Goal: Book appointment/travel/reservation

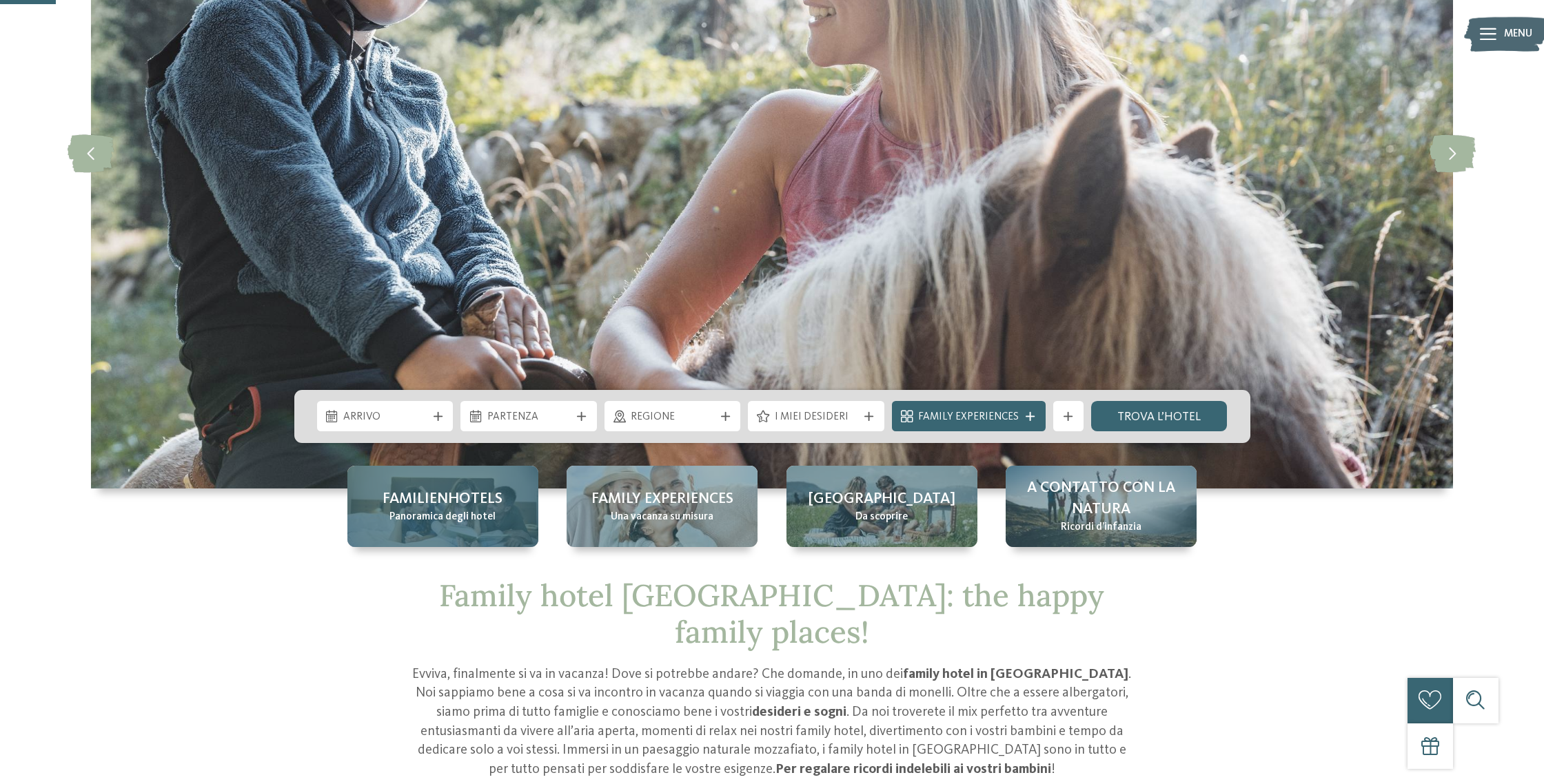
scroll to position [325, 0]
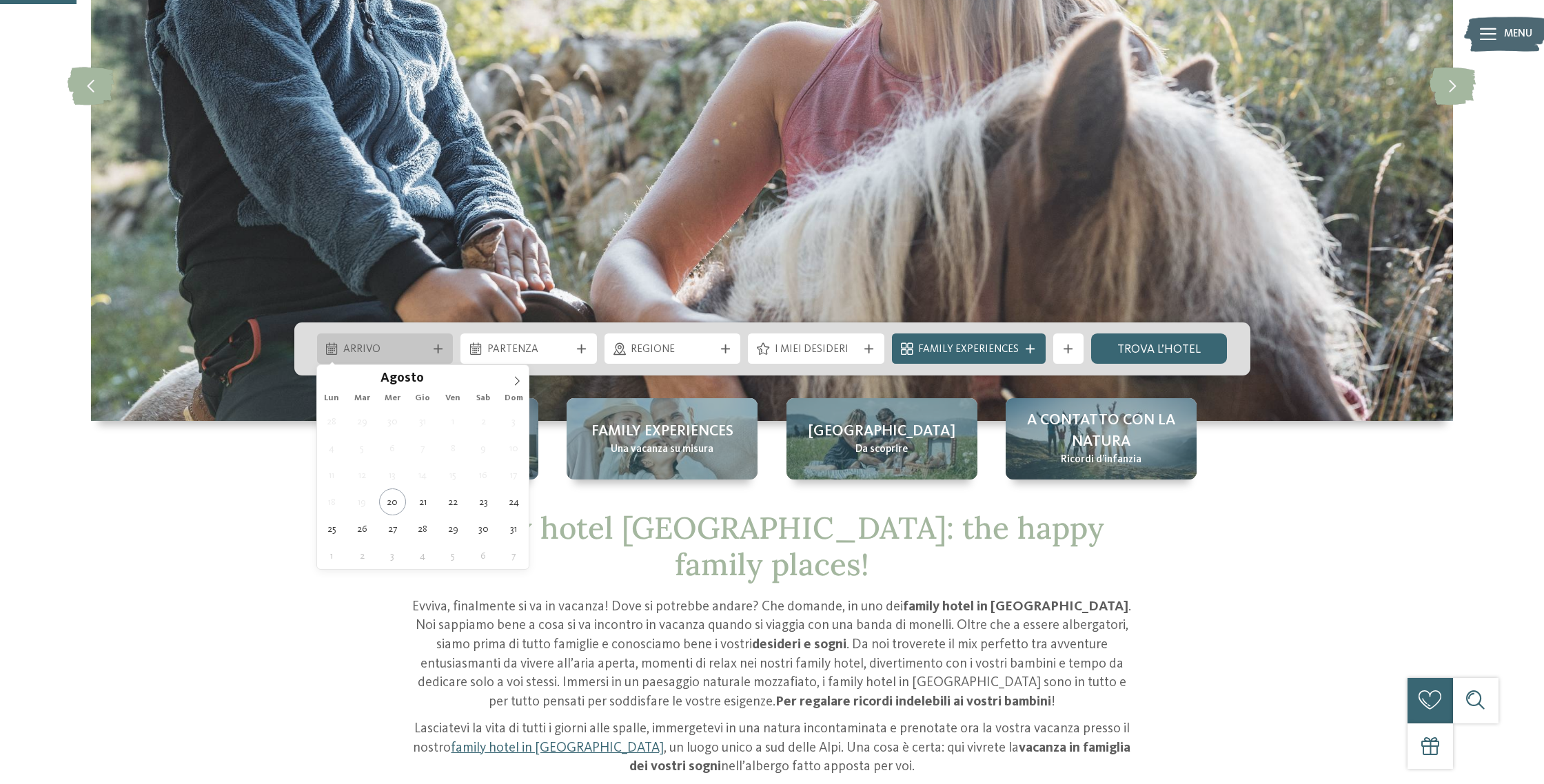
click at [364, 358] on div "Arrivo" at bounding box center [386, 349] width 137 height 31
click at [517, 374] on span at bounding box center [517, 377] width 23 height 23
type div "[DATE]"
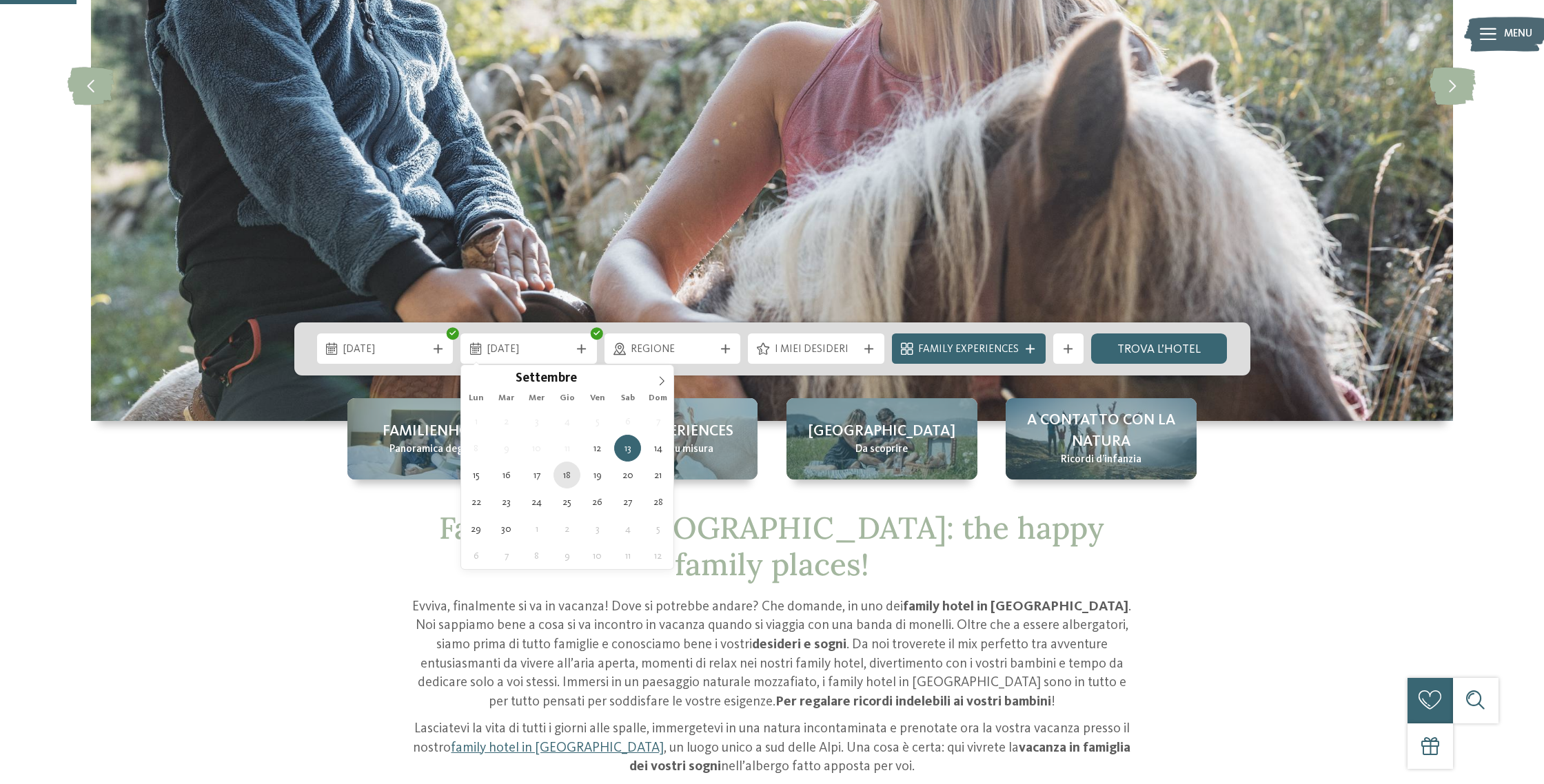
type div "[DATE]"
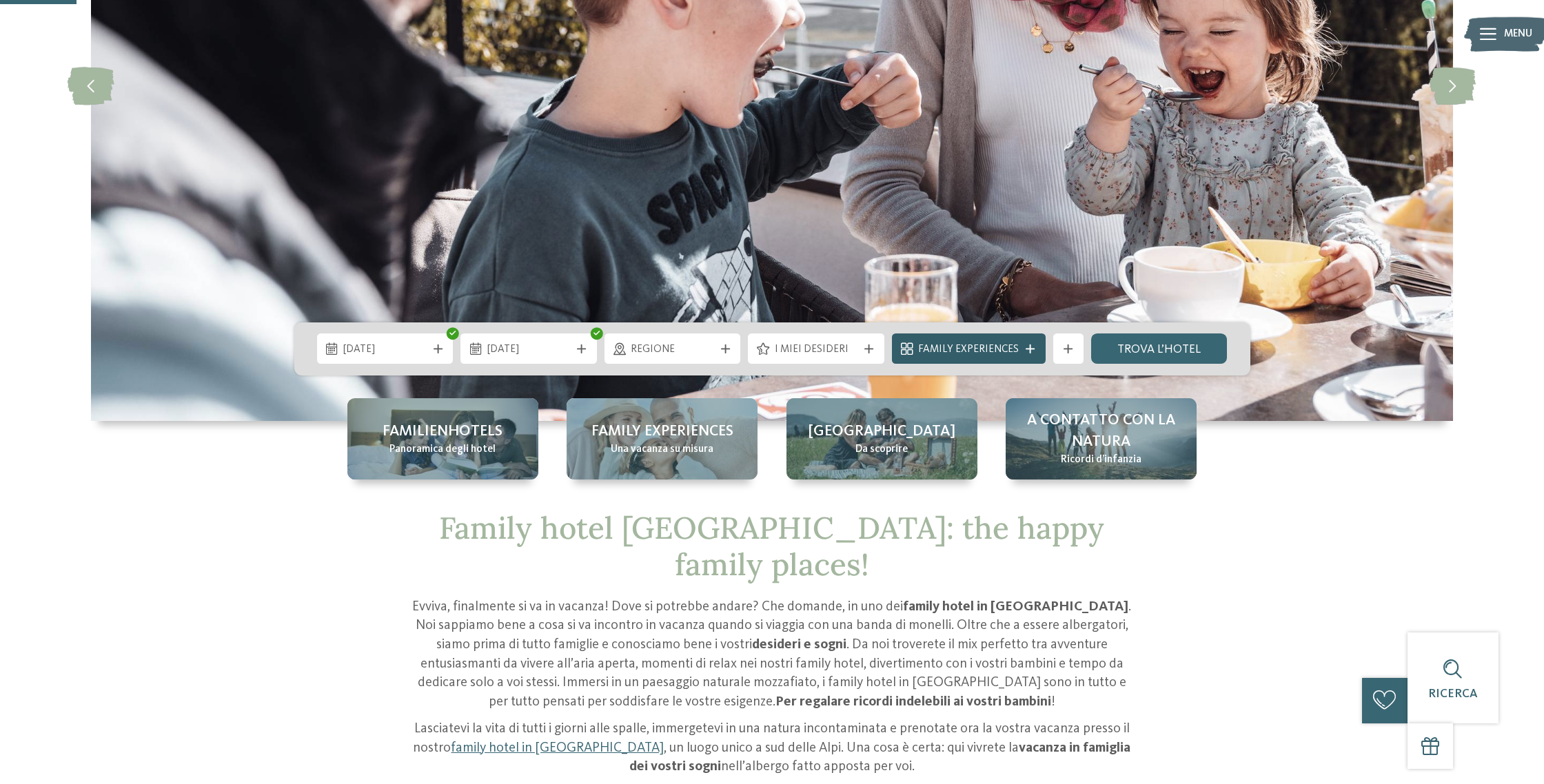
click at [979, 344] on span "Family Experiences" at bounding box center [968, 350] width 101 height 15
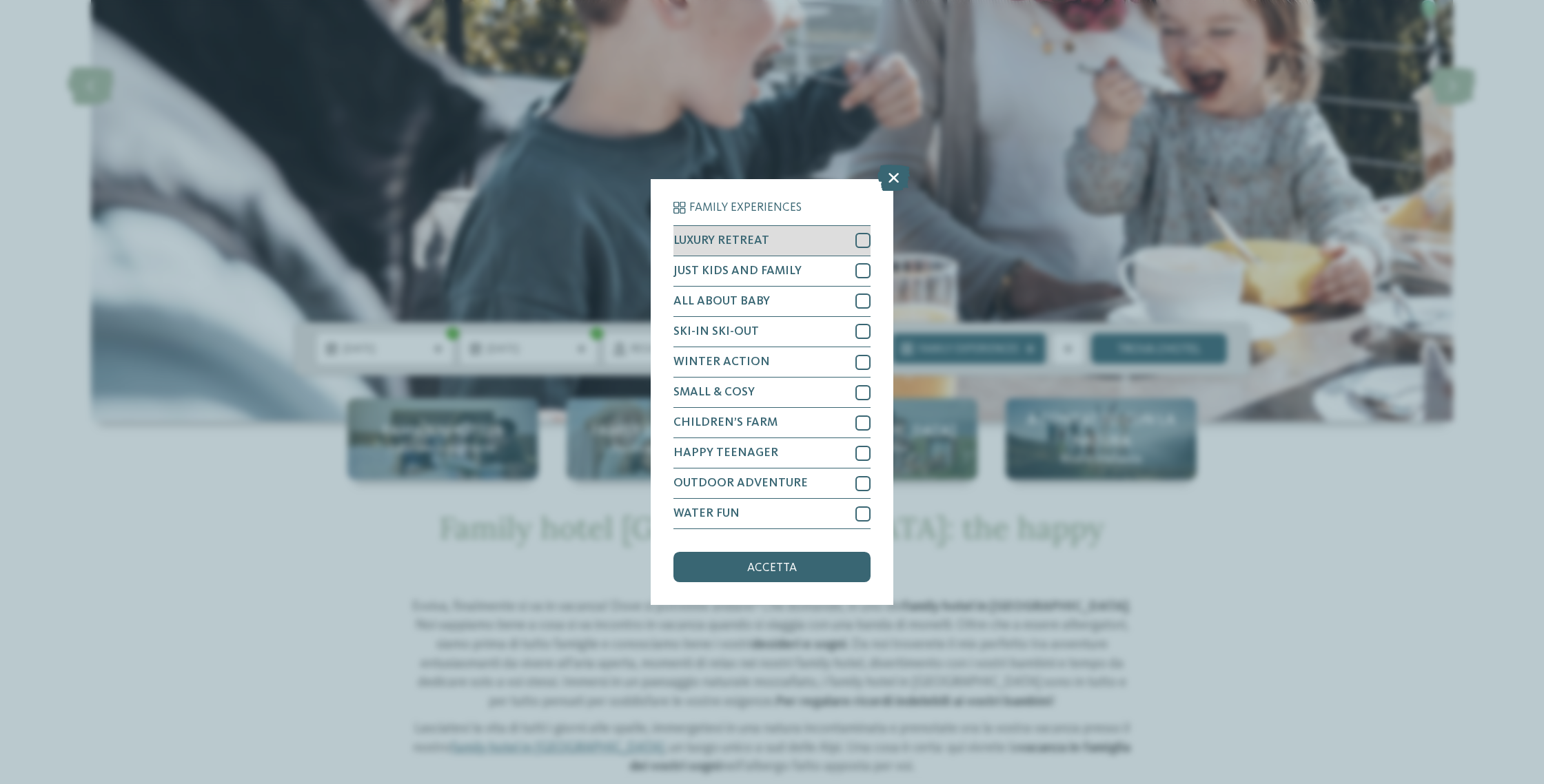
click at [857, 242] on div at bounding box center [863, 240] width 15 height 15
click at [860, 268] on div at bounding box center [863, 271] width 15 height 15
click at [867, 303] on div at bounding box center [863, 301] width 15 height 15
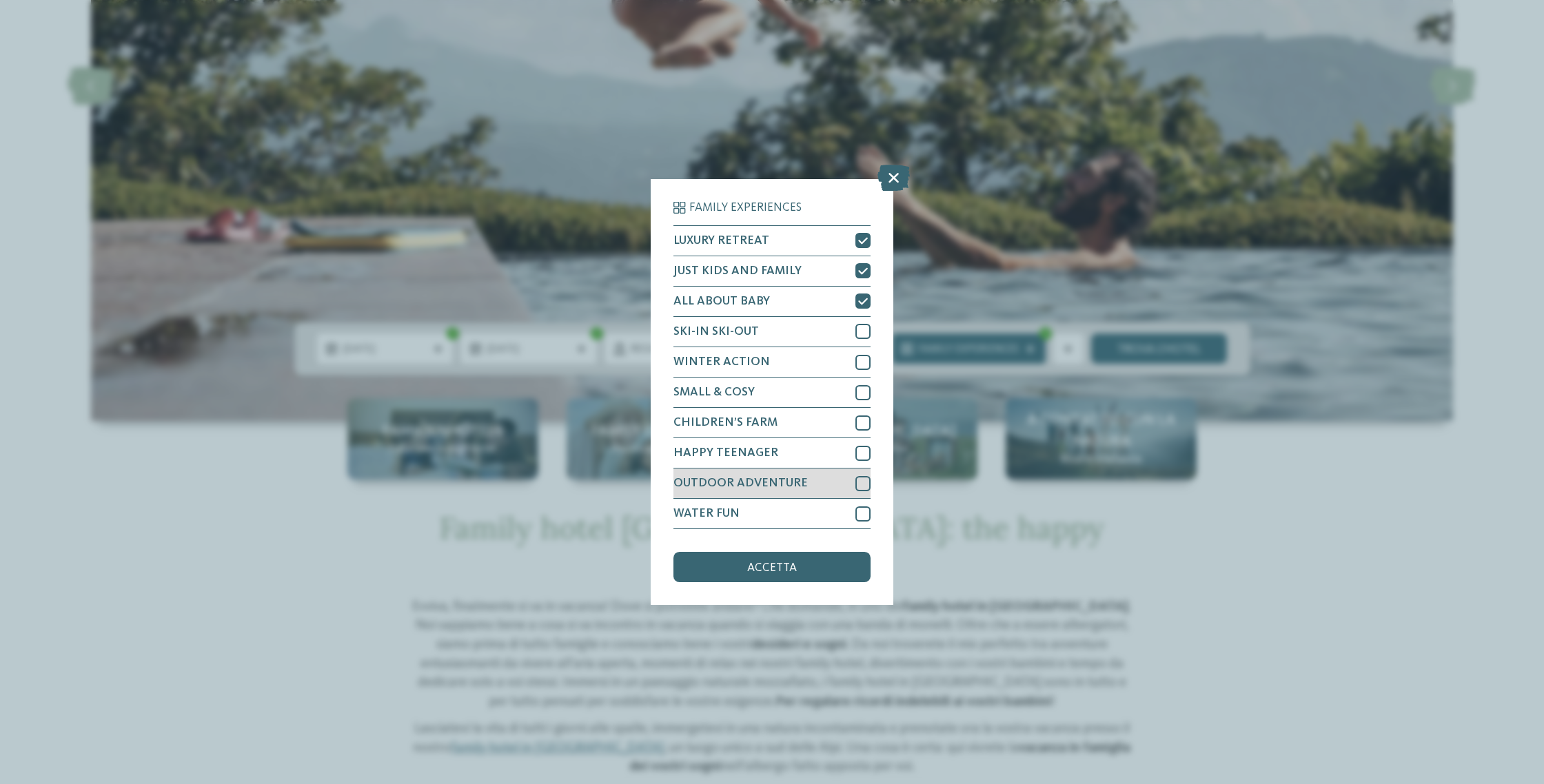
drag, startPoint x: 865, startPoint y: 478, endPoint x: 863, endPoint y: 490, distance: 12.2
click at [865, 478] on div at bounding box center [863, 484] width 15 height 15
click at [862, 516] on div at bounding box center [863, 515] width 15 height 15
click at [830, 551] on div "Family Experiences LUXURY RETREAT JUST KIDS AND FAMILY ALL ABOUT BABY" at bounding box center [772, 392] width 197 height 381
drag, startPoint x: 819, startPoint y: 558, endPoint x: 813, endPoint y: 555, distance: 6.7
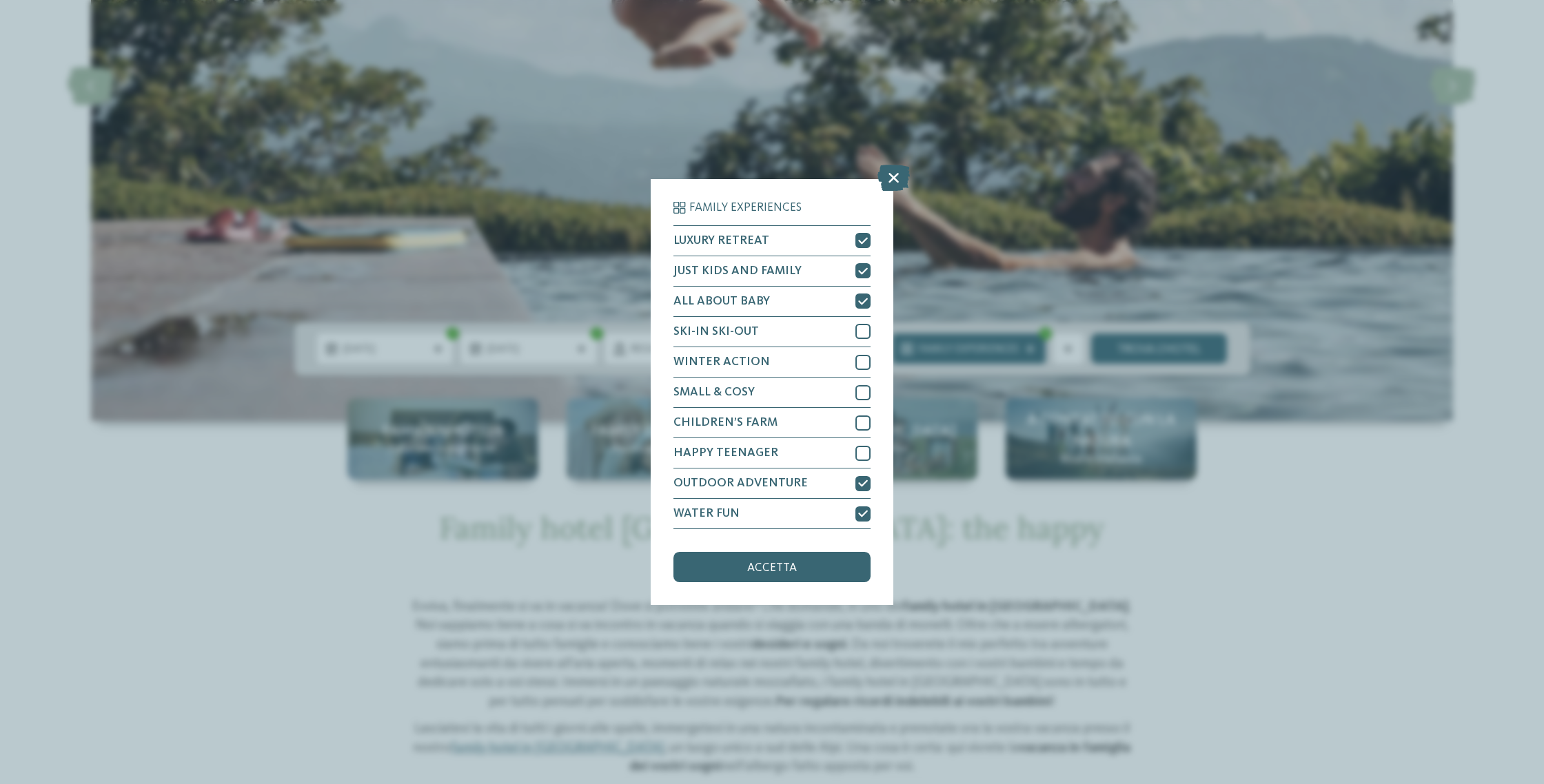
click at [819, 558] on div "accetta" at bounding box center [772, 568] width 197 height 31
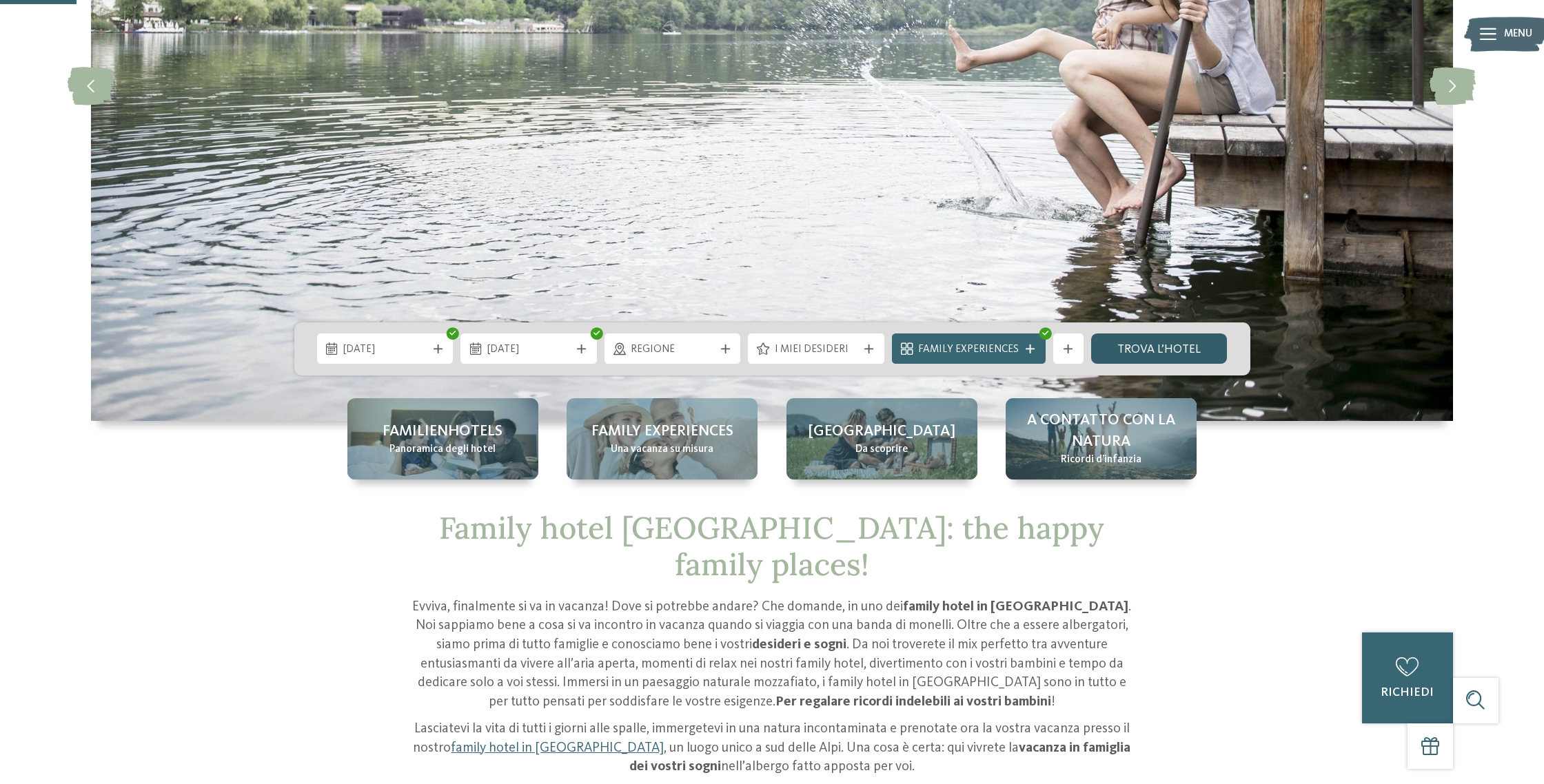
click at [1150, 358] on link "trova l’hotel" at bounding box center [1159, 349] width 137 height 31
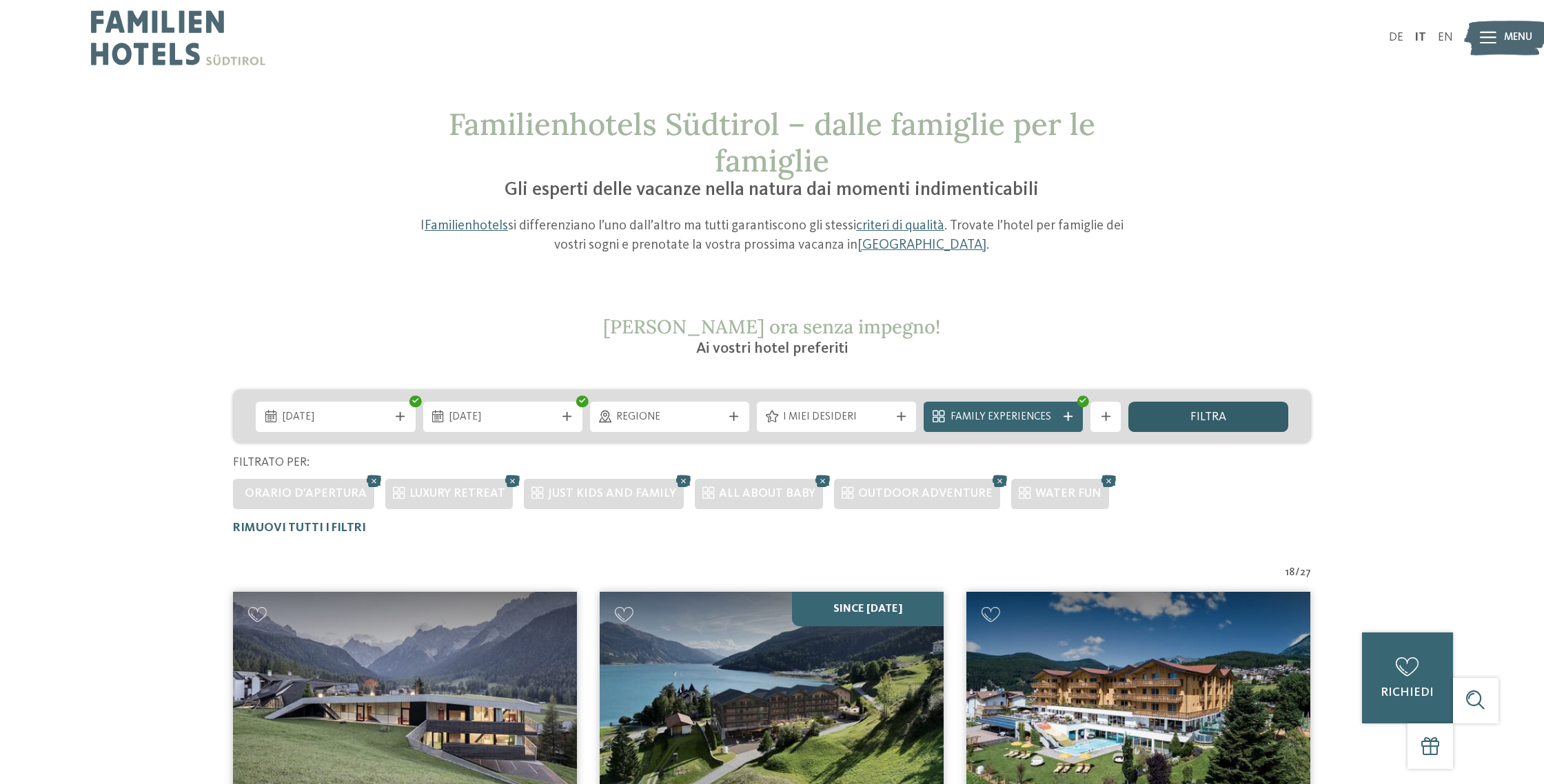
click at [1253, 423] on div "filtra" at bounding box center [1208, 417] width 160 height 31
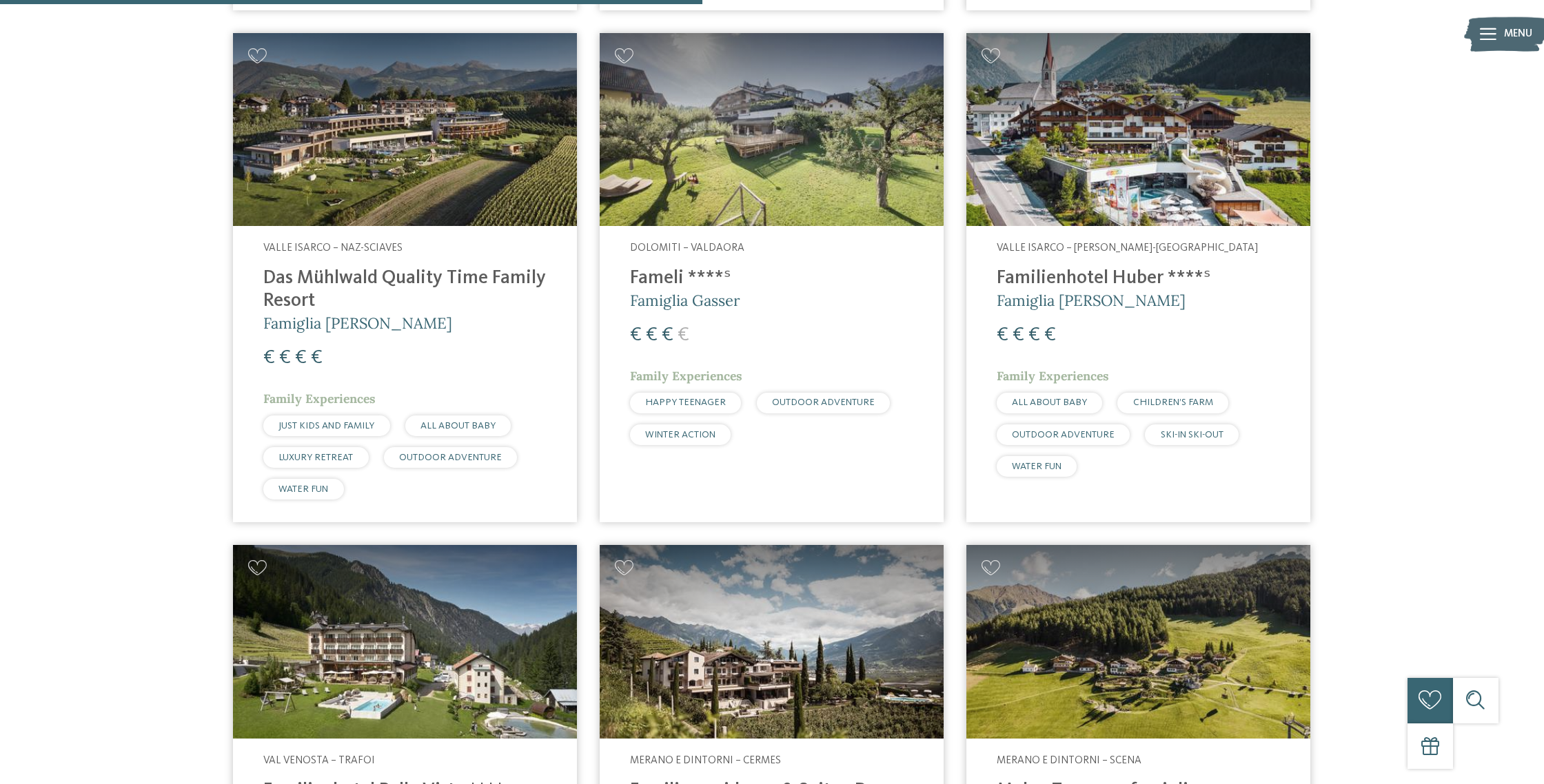
scroll to position [1112, 0]
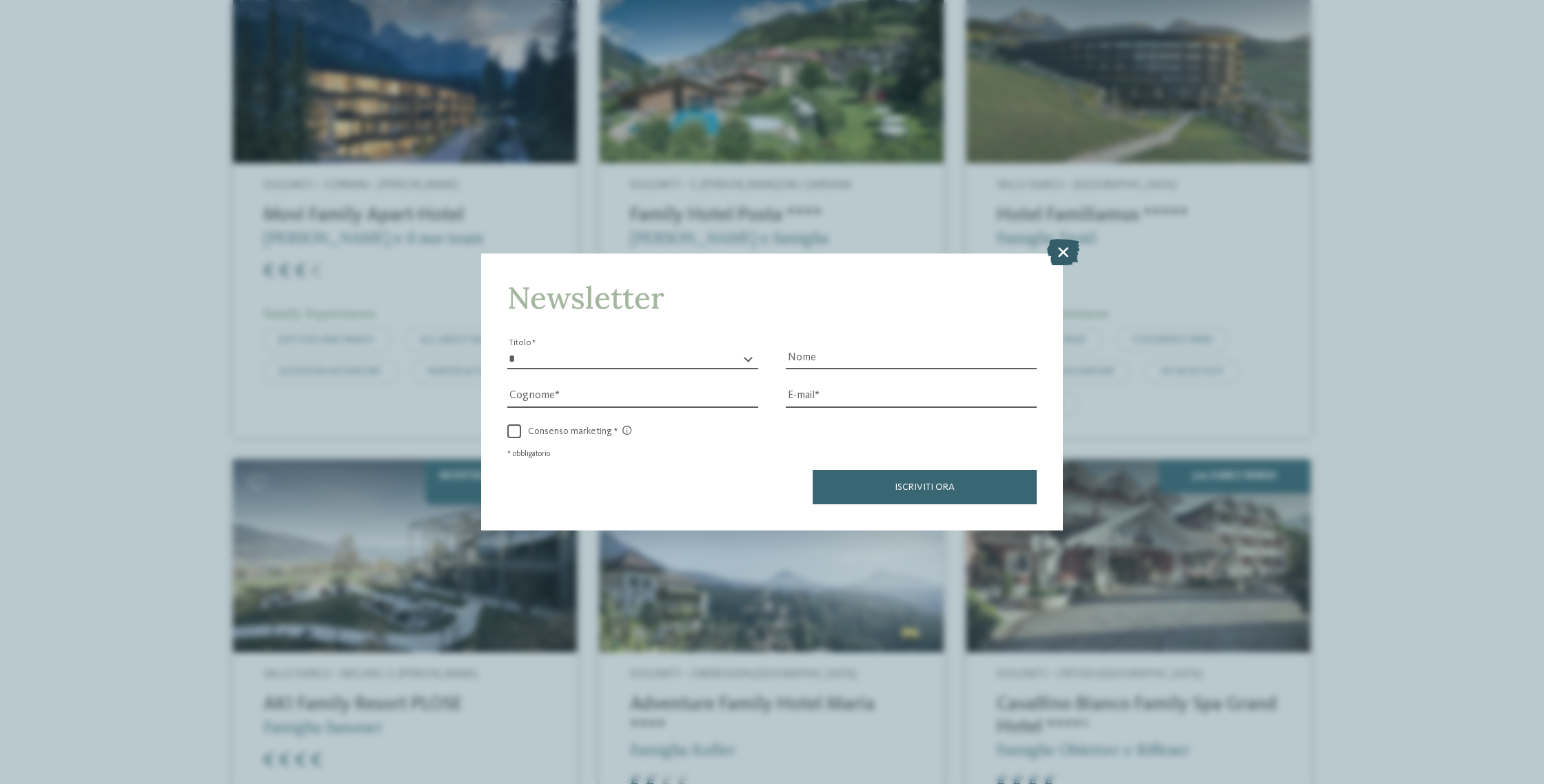
click at [1070, 251] on icon at bounding box center [1063, 252] width 33 height 26
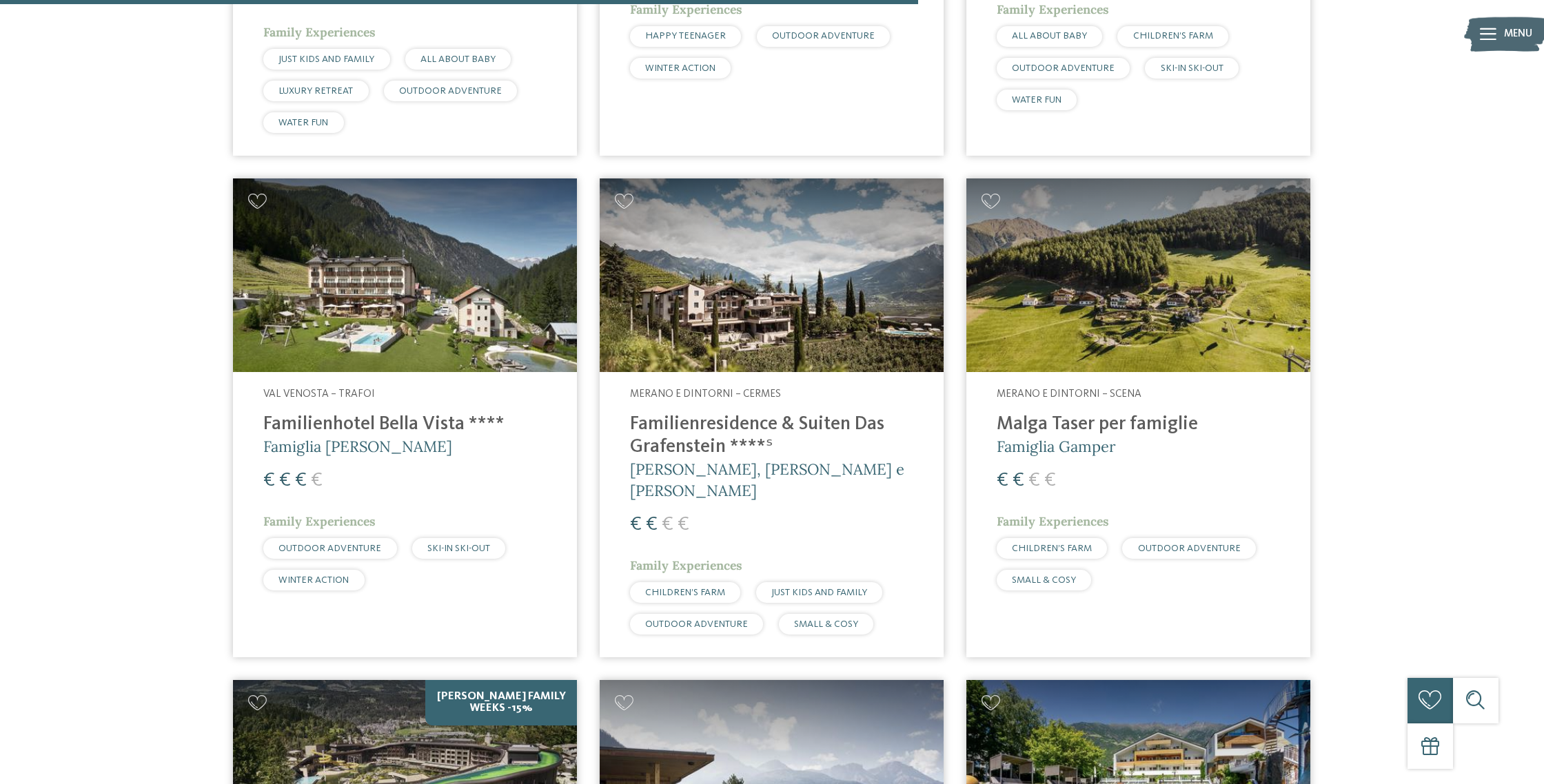
scroll to position [2021, 0]
